Goal: Task Accomplishment & Management: Manage account settings

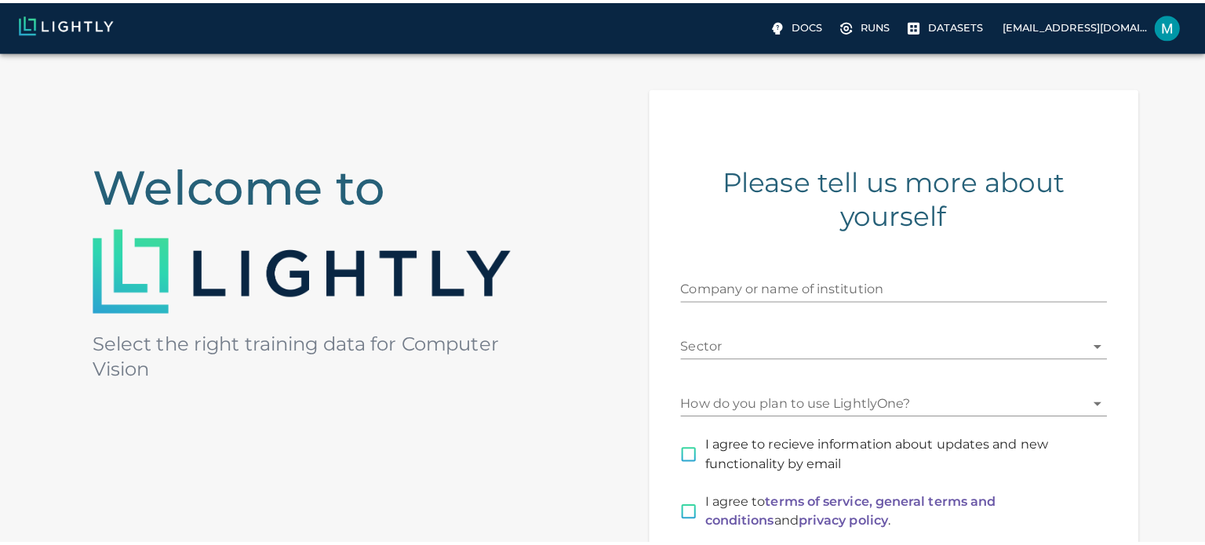
scroll to position [42, 0]
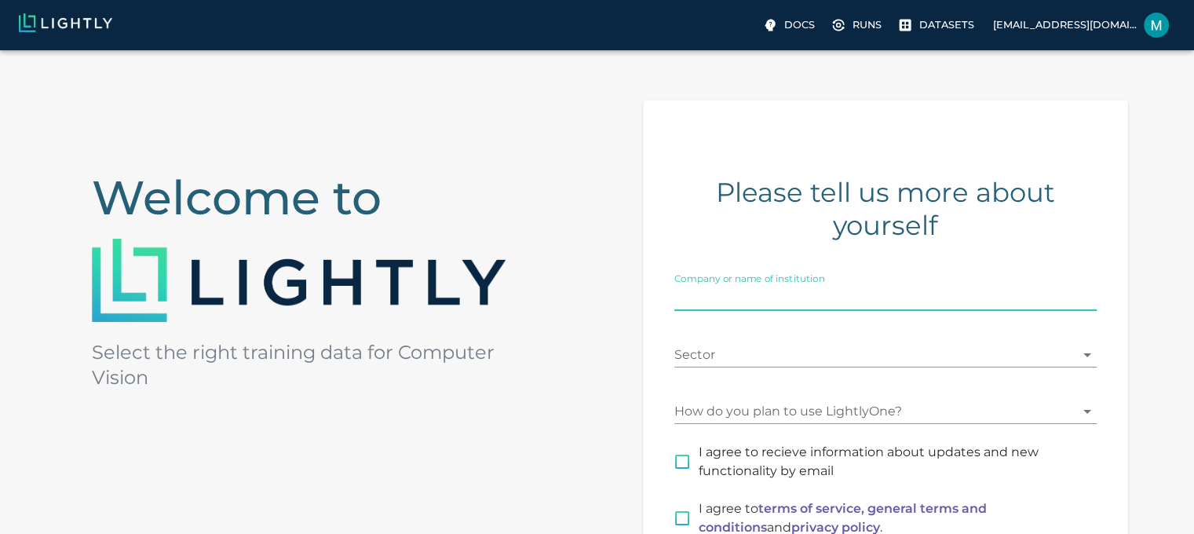
click at [1058, 299] on input "Company or name of institution" at bounding box center [885, 298] width 422 height 25
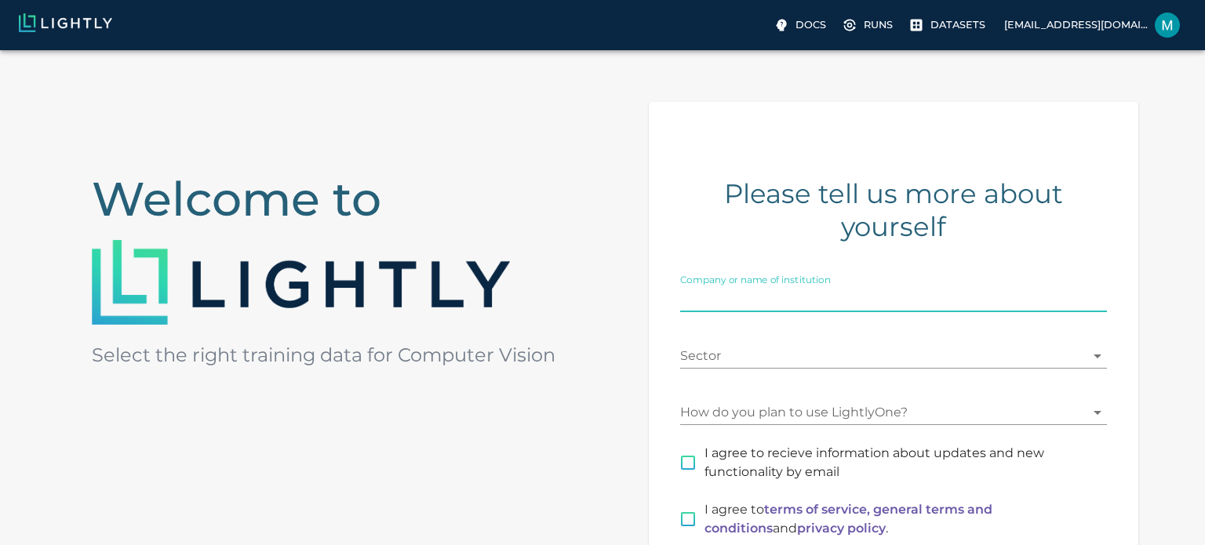
click at [1063, 360] on body "Docs Runs Datasets [EMAIL_ADDRESS][DOMAIN_NAME] Welcome to Select the right tra…" at bounding box center [602, 389] width 1205 height 762
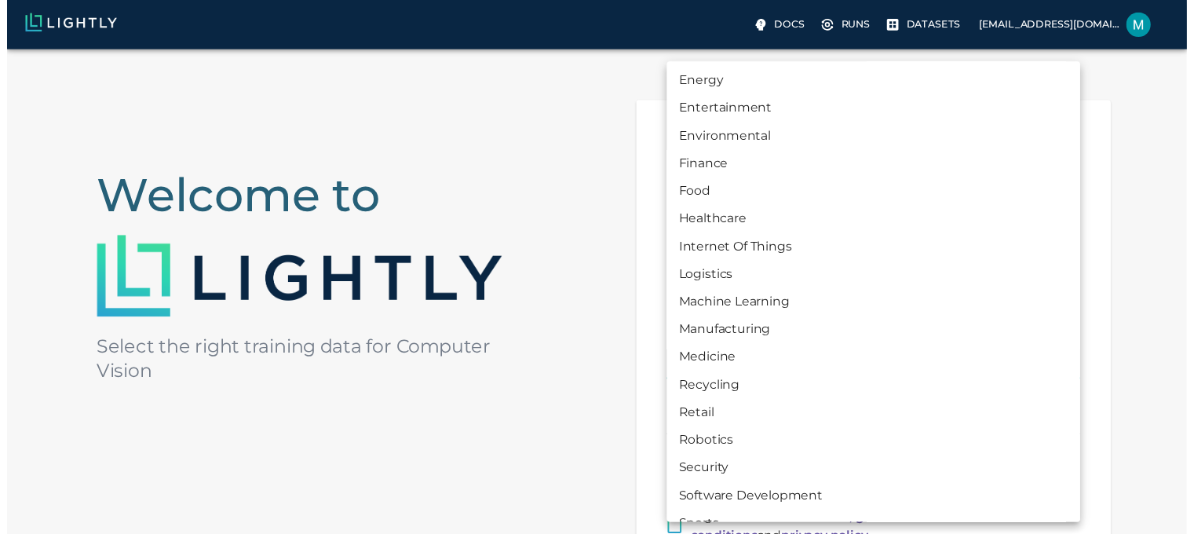
scroll to position [220, 0]
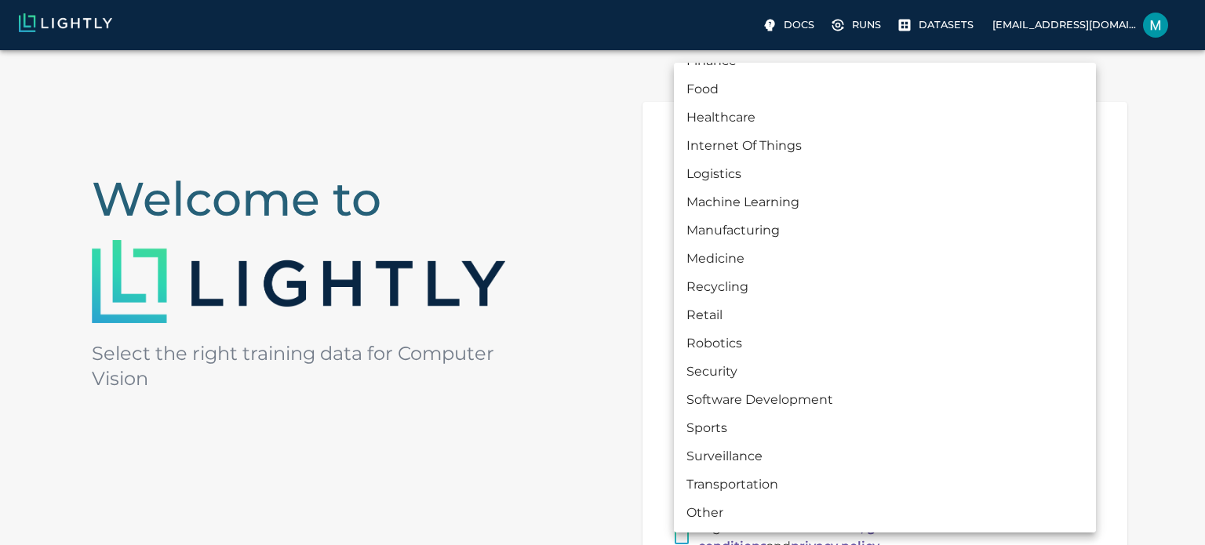
click at [973, 210] on li "Machine Learning" at bounding box center [885, 202] width 422 height 28
type input "MACHINE_LEARNING"
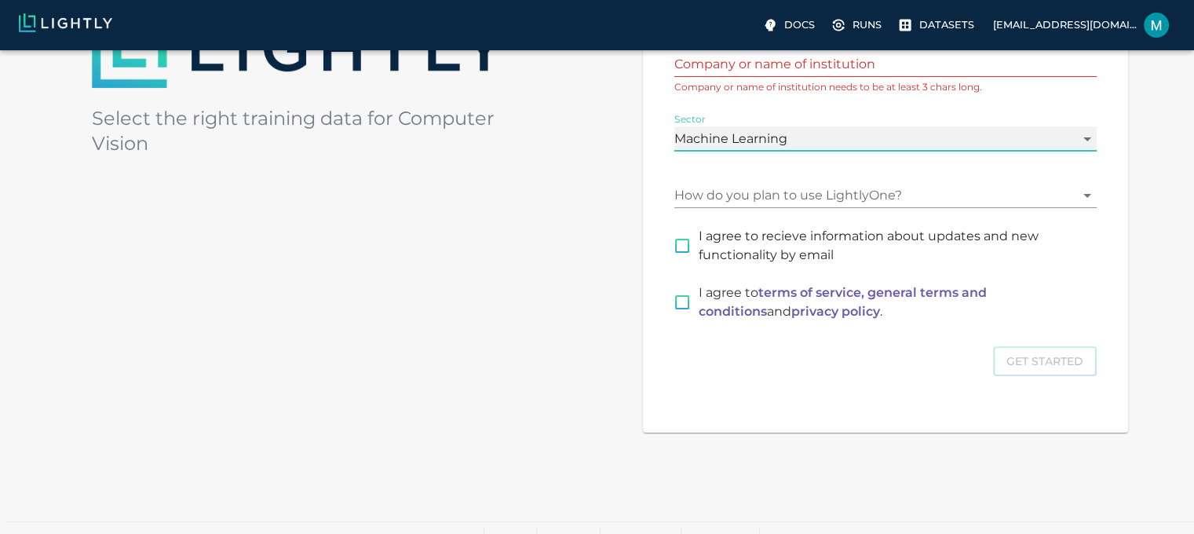
scroll to position [278, 0]
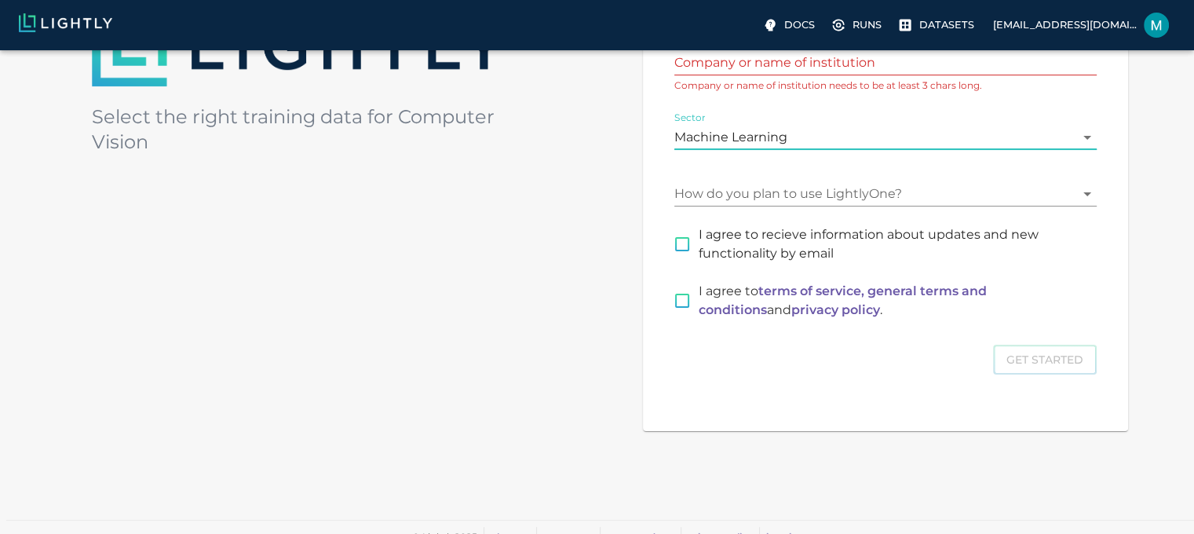
click at [1005, 206] on body "Docs Runs Datasets [EMAIL_ADDRESS][DOMAIN_NAME] Welcome to Select the right tra…" at bounding box center [597, 160] width 1194 height 776
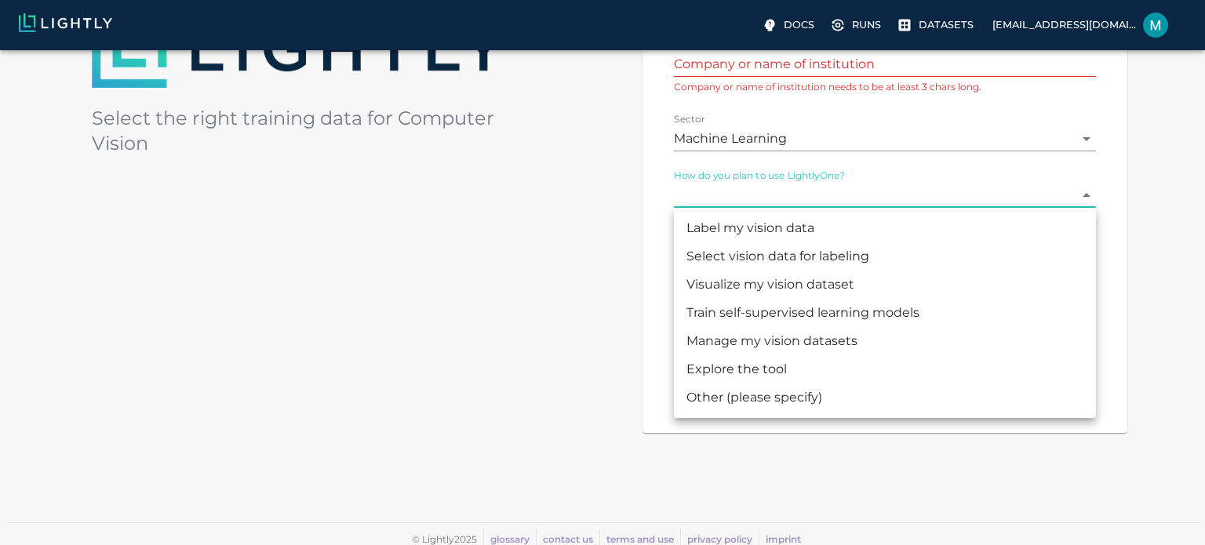
click at [943, 306] on li "Train self-supervised learning models" at bounding box center [885, 313] width 422 height 28
type input "MODEL_TRAINING"
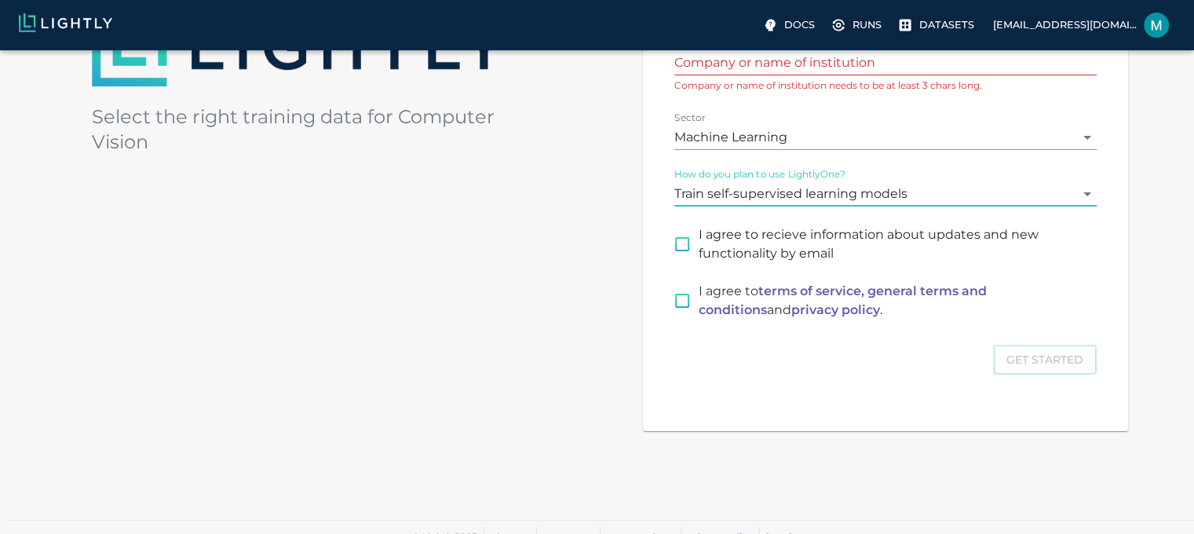
click at [683, 249] on input "I agree to recieve information about updates and new functionality by email" at bounding box center [682, 244] width 33 height 33
checkbox input "true"
click at [681, 294] on input "I agree to terms of service, general terms and conditions and privacy policy ." at bounding box center [682, 300] width 33 height 33
checkbox input "true"
click at [1074, 355] on div "Get Started" at bounding box center [885, 360] width 422 height 31
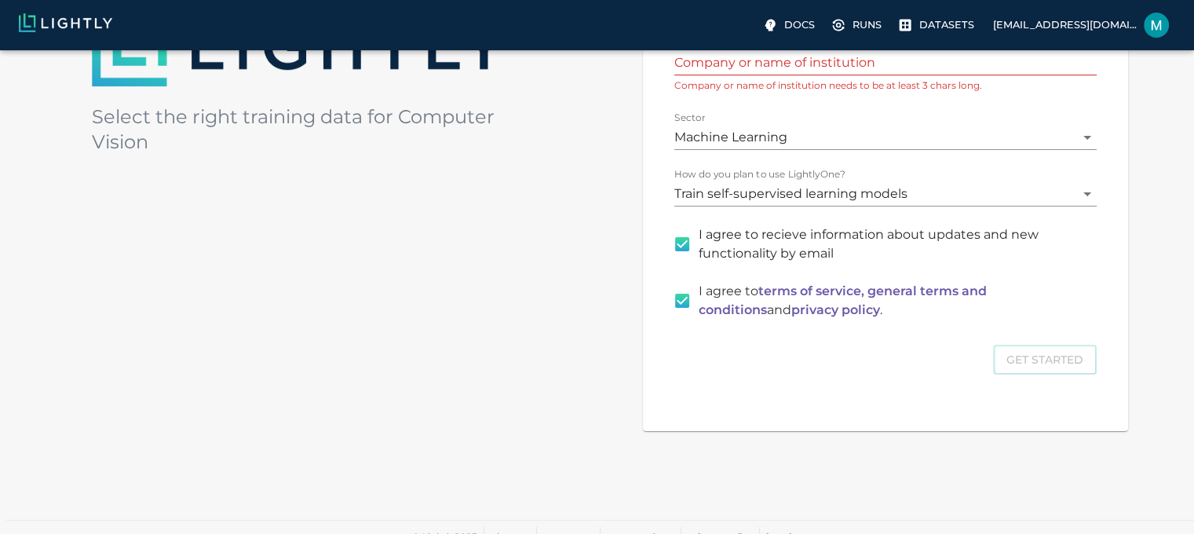
click at [932, 64] on input "Company or name of institution" at bounding box center [885, 62] width 422 height 25
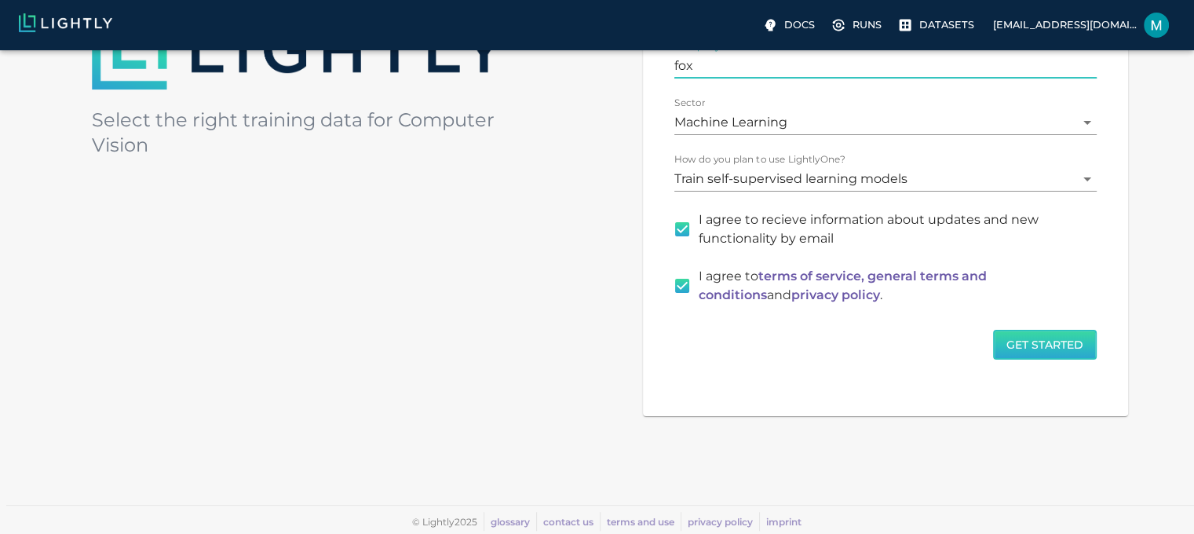
type input "fox"
click at [1003, 347] on button "Get Started" at bounding box center [1045, 345] width 104 height 31
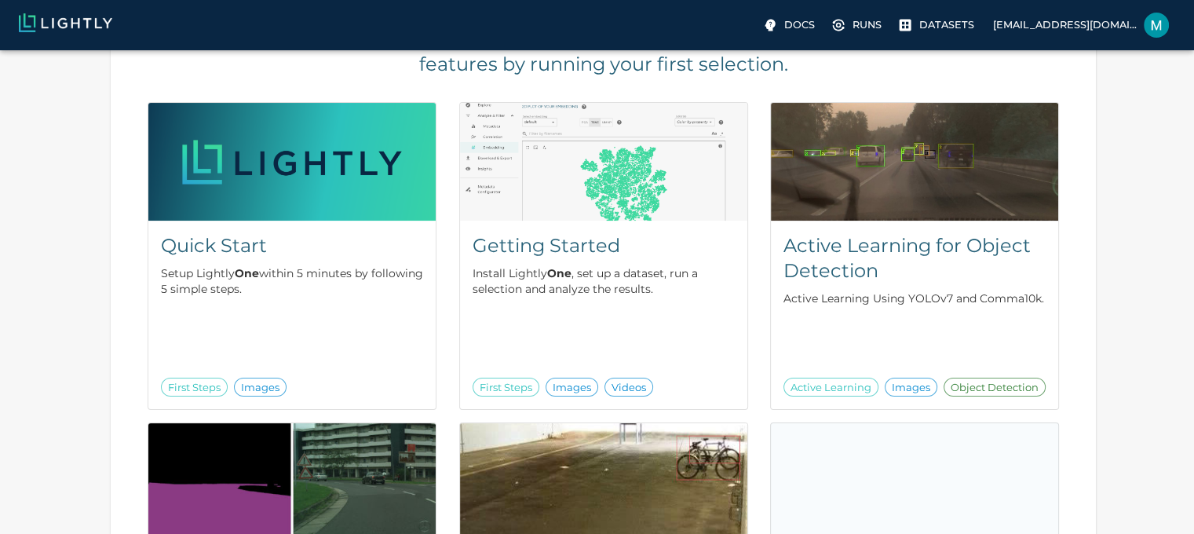
scroll to position [157, 0]
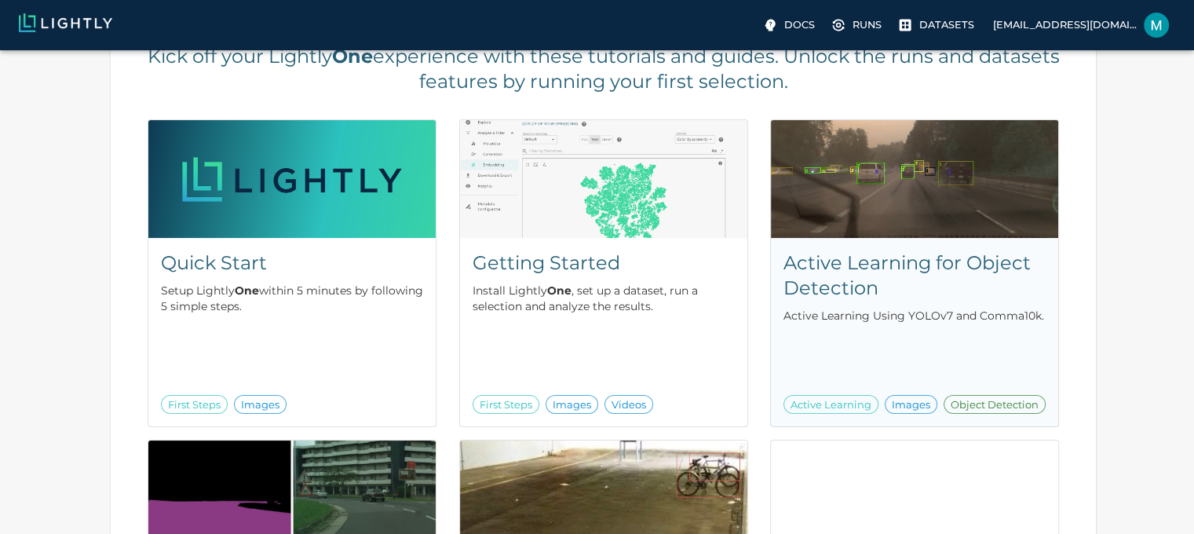
click at [844, 248] on div "Active Learning for Object Detection Active Learning Using YOLOv7 and Comma10k.…" at bounding box center [914, 332] width 287 height 188
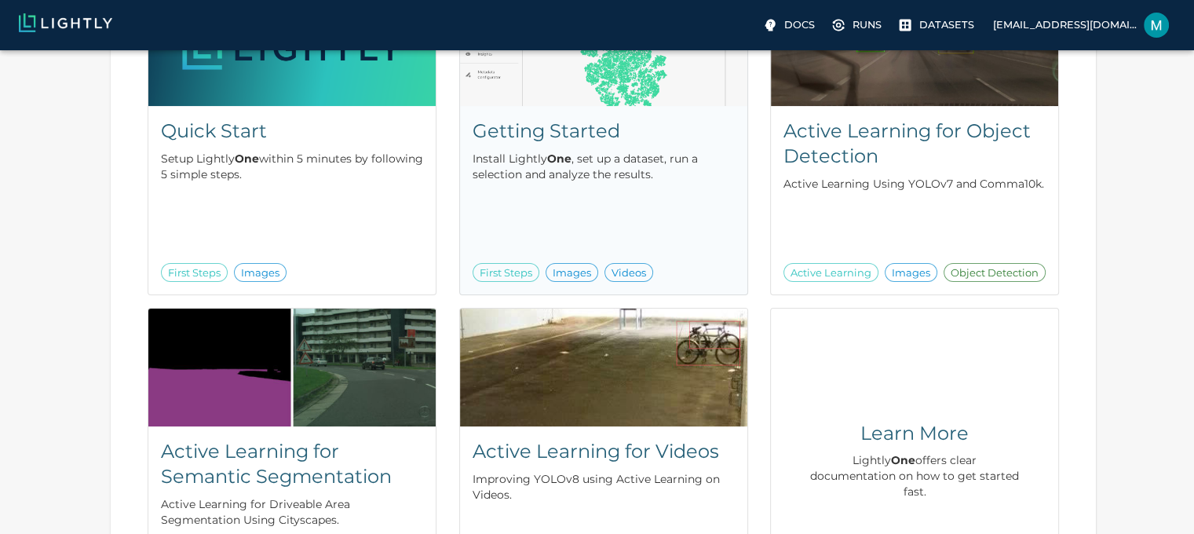
scroll to position [490, 0]
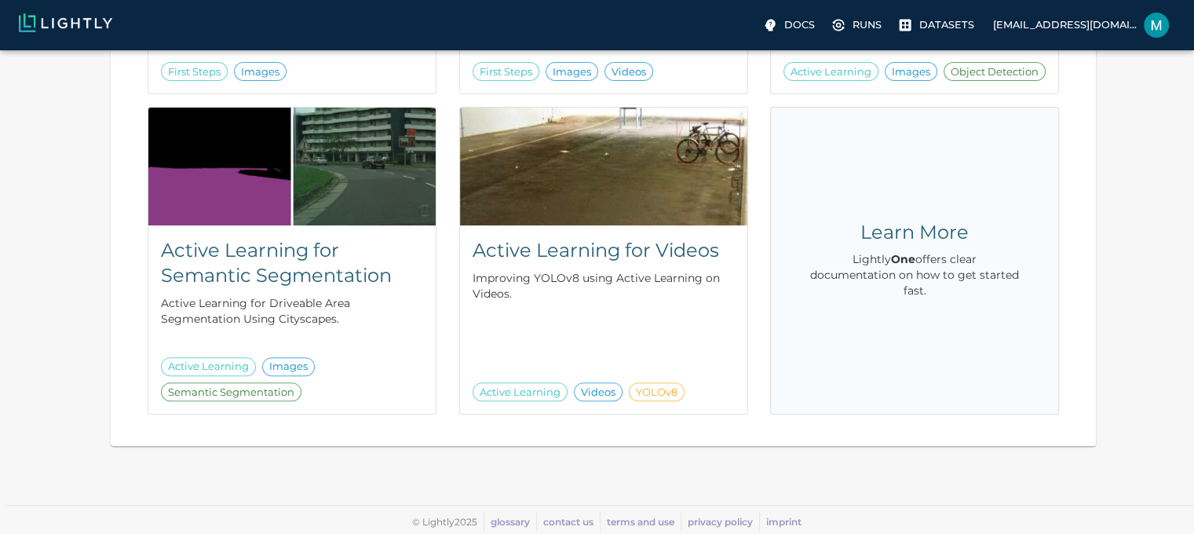
click at [1019, 238] on h5 "Learn More" at bounding box center [914, 232] width 212 height 25
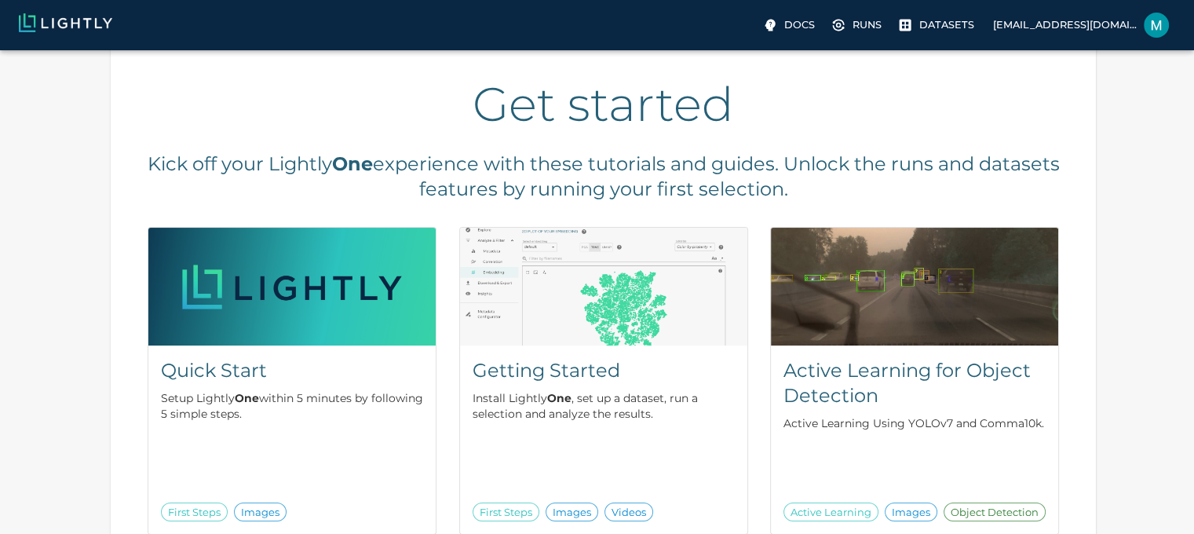
scroll to position [0, 0]
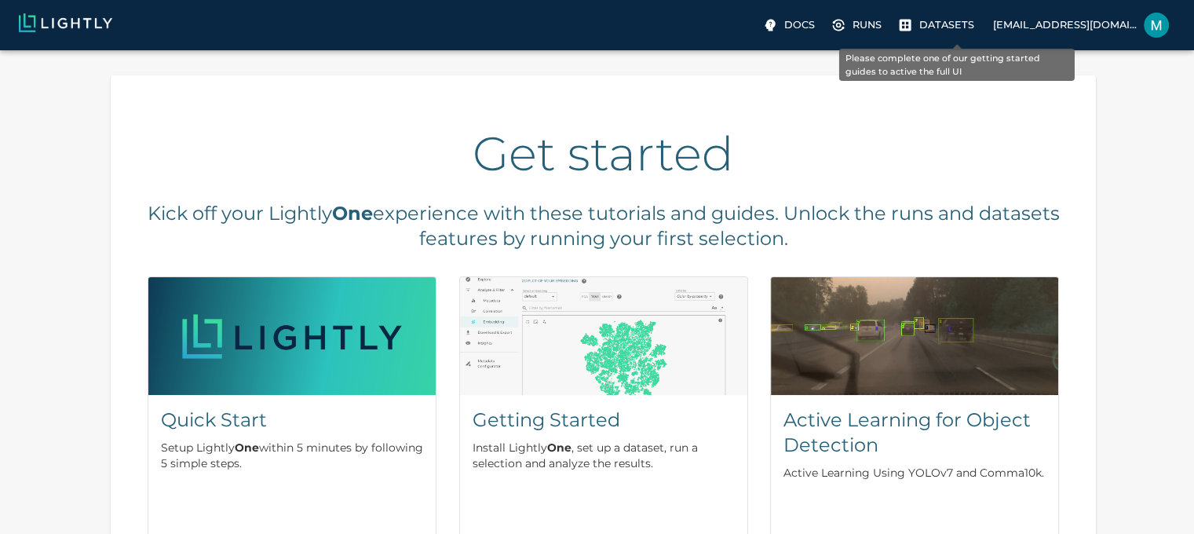
click at [961, 24] on p "Datasets" at bounding box center [946, 24] width 55 height 15
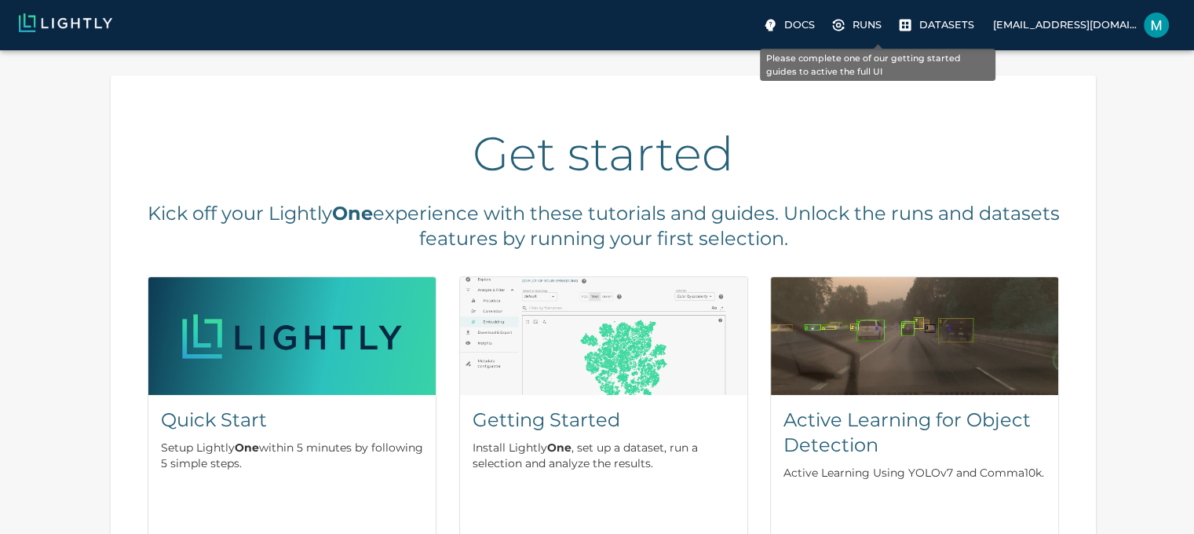
click at [876, 27] on p "Runs" at bounding box center [866, 24] width 29 height 15
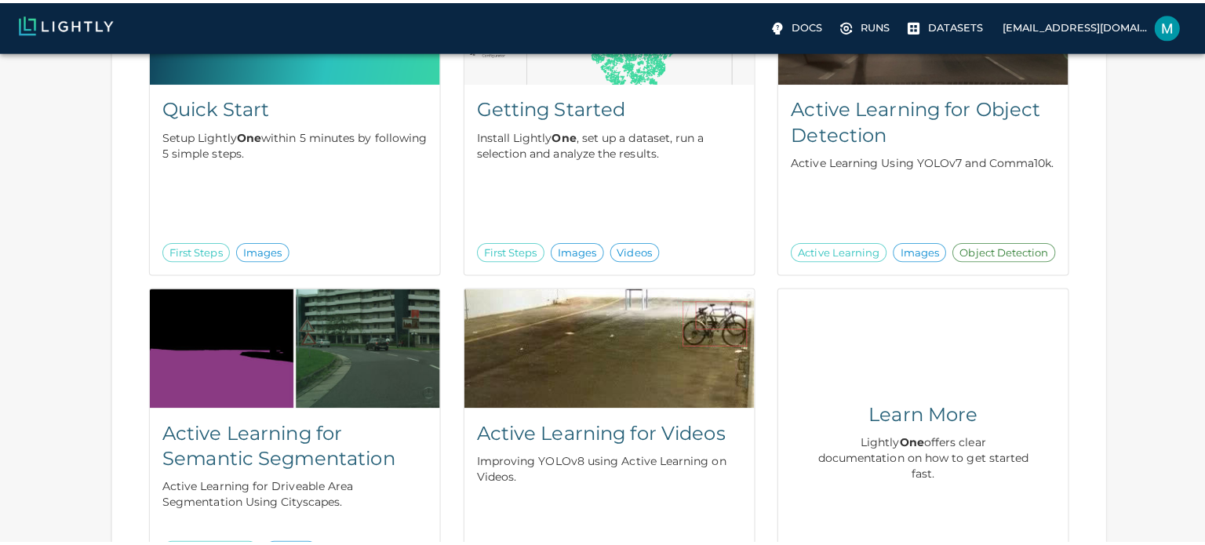
scroll to position [392, 0]
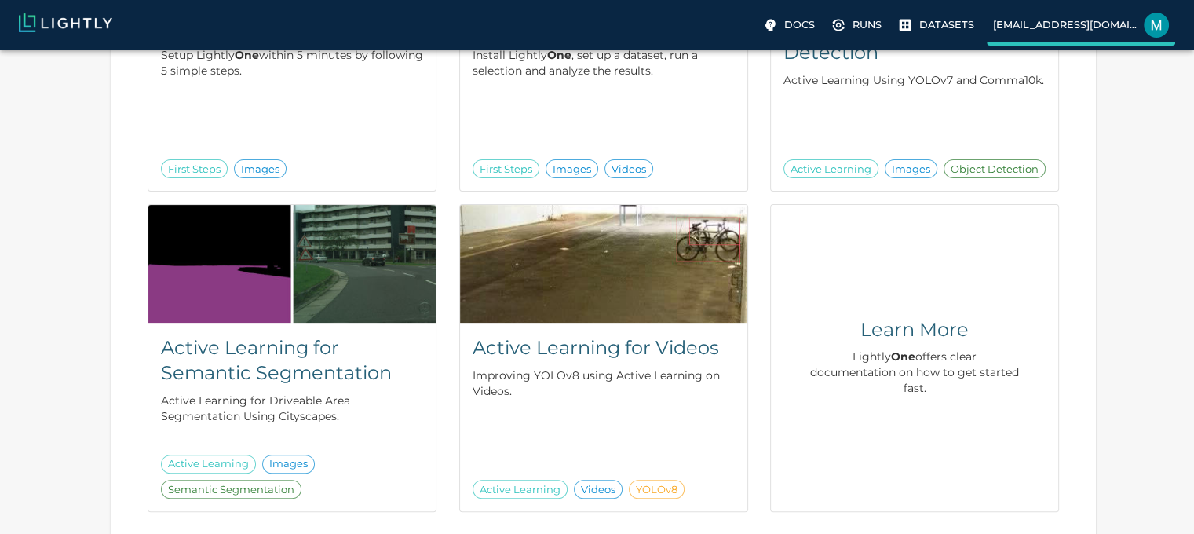
click at [1158, 24] on img at bounding box center [1155, 25] width 25 height 25
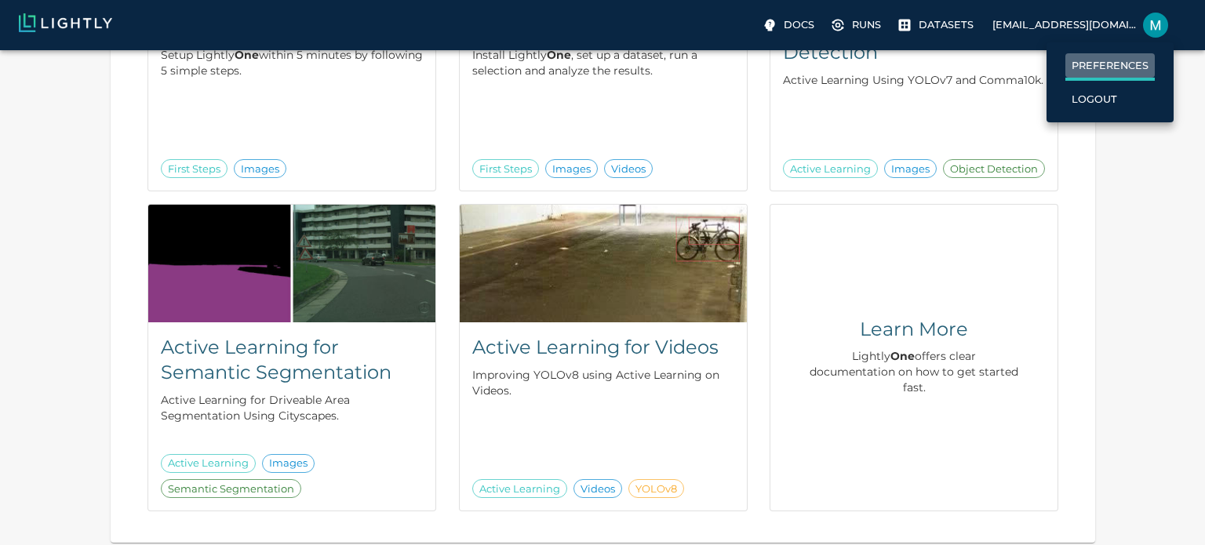
click at [1149, 62] on p "Preferences" at bounding box center [1110, 65] width 77 height 15
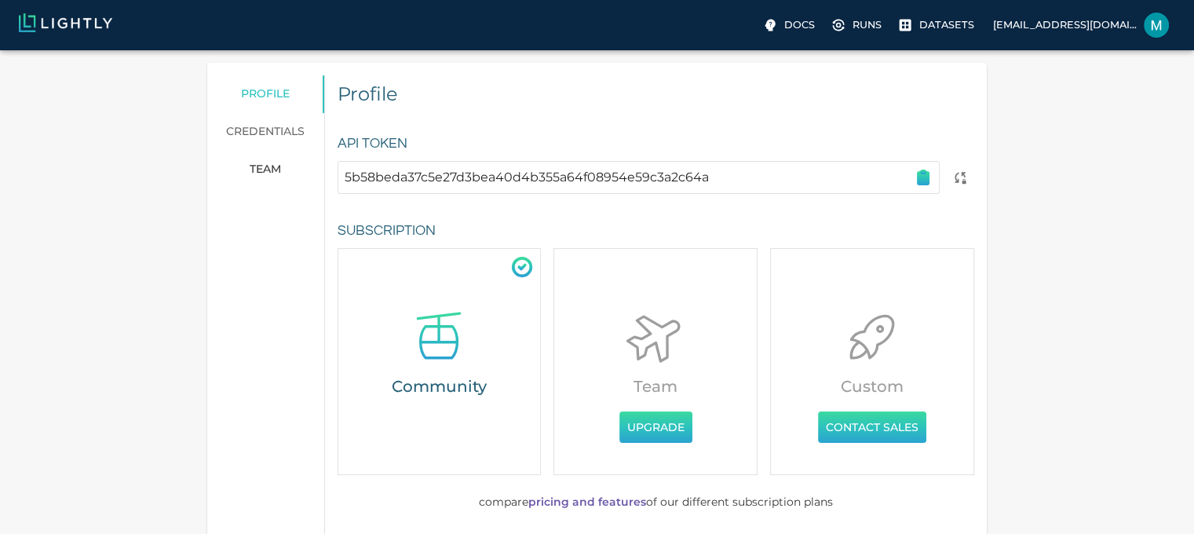
click at [920, 178] on icon "button" at bounding box center [922, 178] width 11 height 13
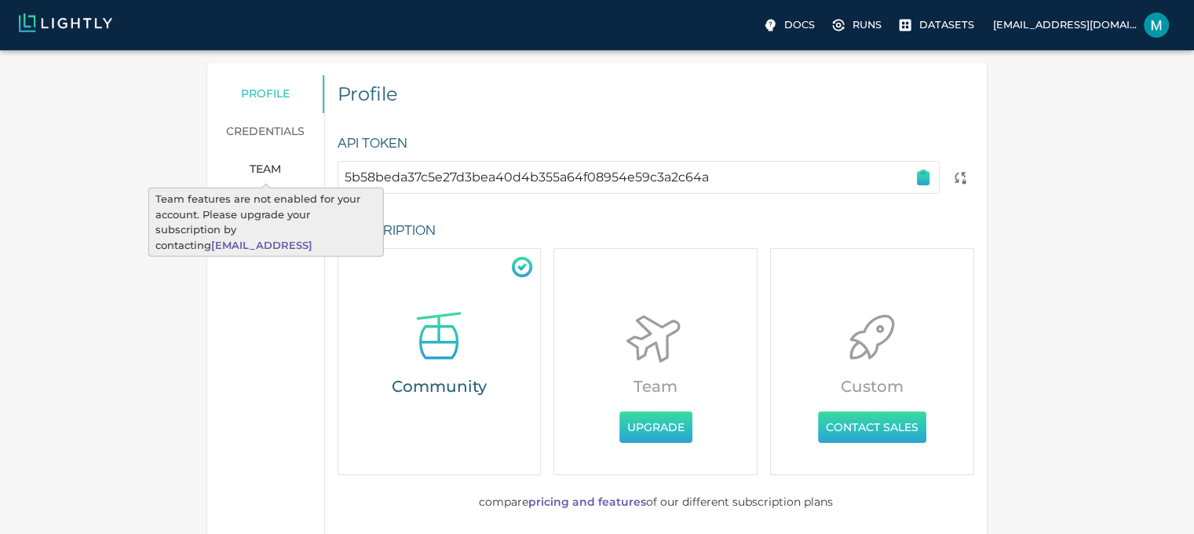
click at [270, 169] on span "team" at bounding box center [265, 169] width 31 height 14
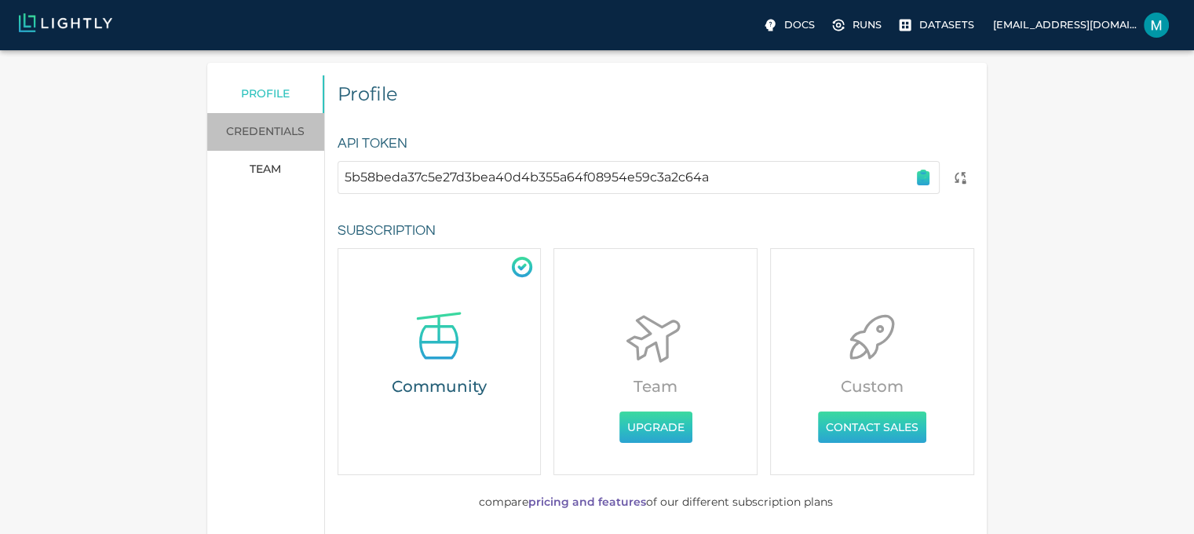
click at [296, 132] on link "credentials" at bounding box center [265, 132] width 116 height 38
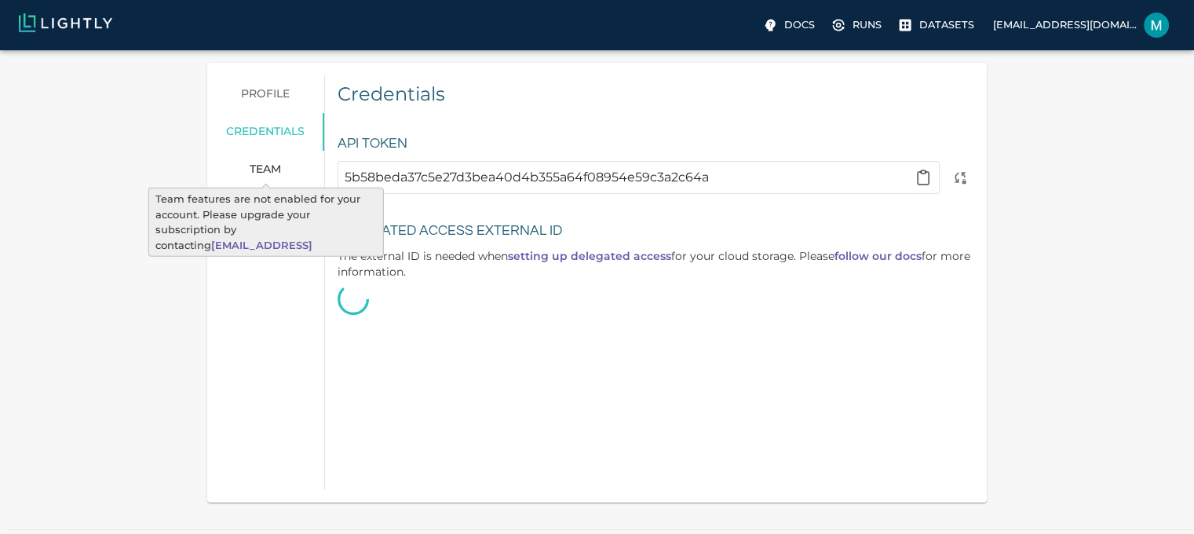
click at [270, 170] on span "team" at bounding box center [265, 169] width 31 height 14
